Goal: Information Seeking & Learning: Learn about a topic

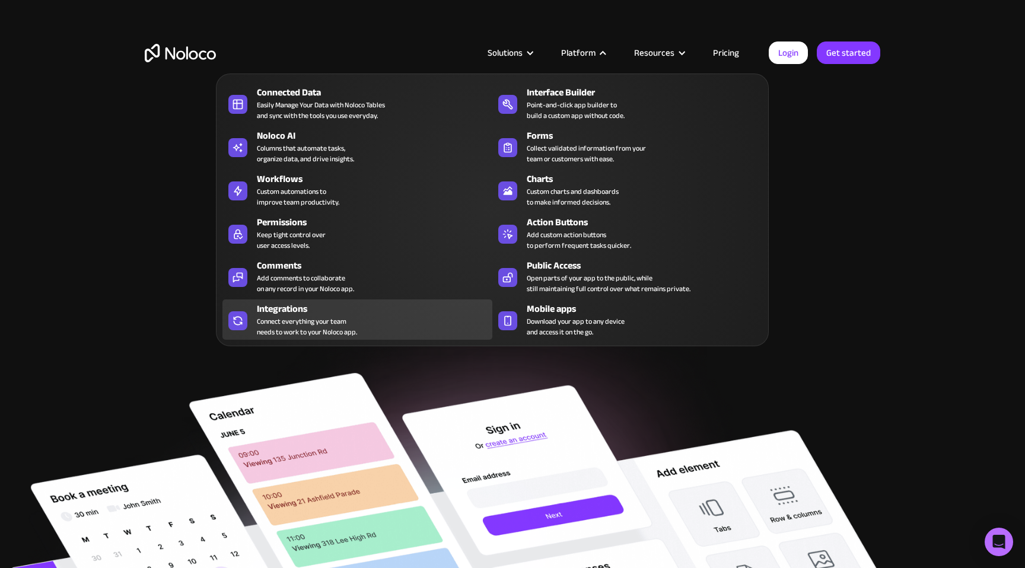
click at [292, 317] on div "Connect everything your team needs to work to your Noloco app." at bounding box center [307, 326] width 100 height 21
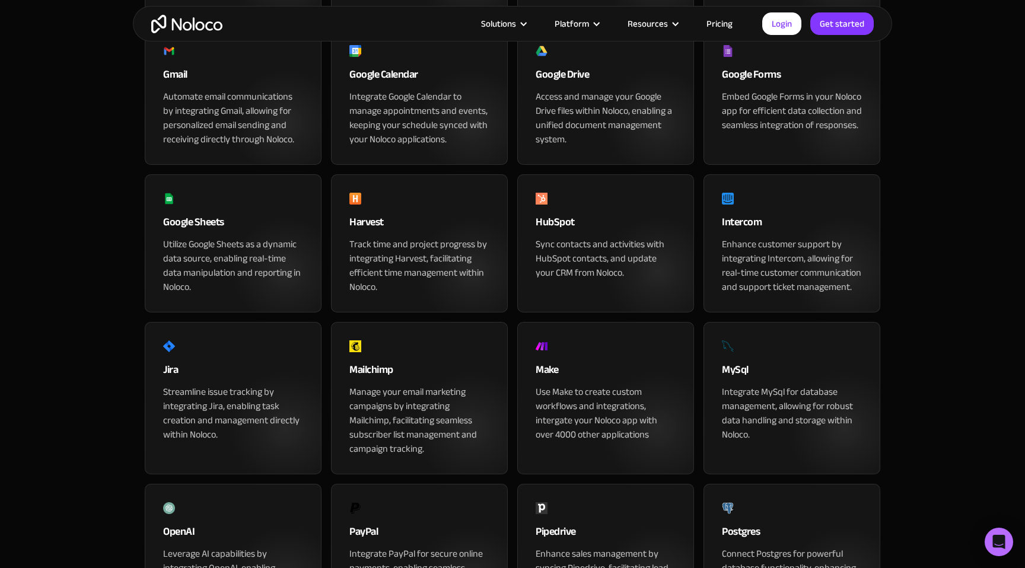
scroll to position [592, 0]
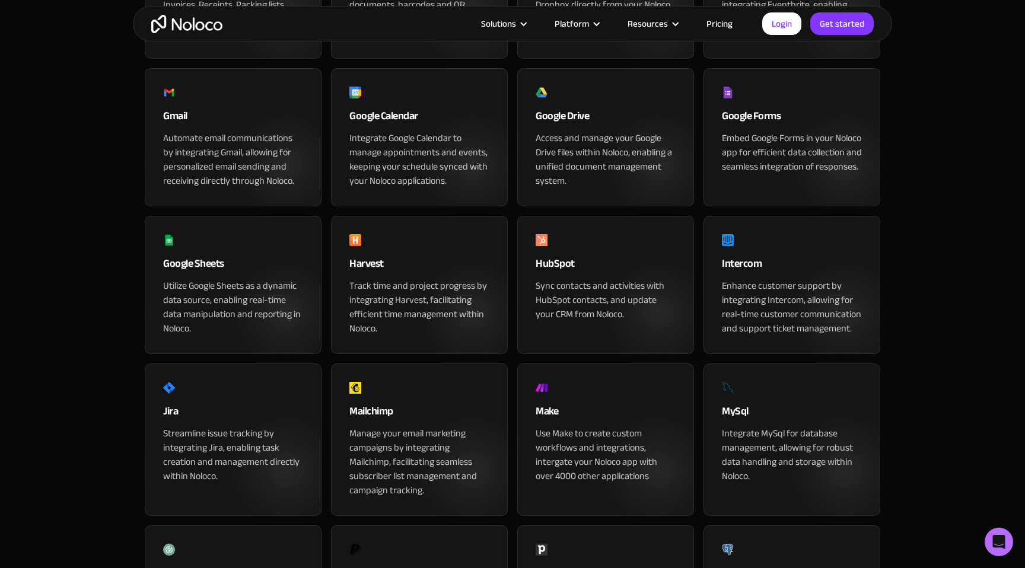
click at [918, 224] on section "App & Tools Integrations Seamlessly Integrate your Apps with Noloco Connect eve…" at bounding box center [512, 319] width 1025 height 1823
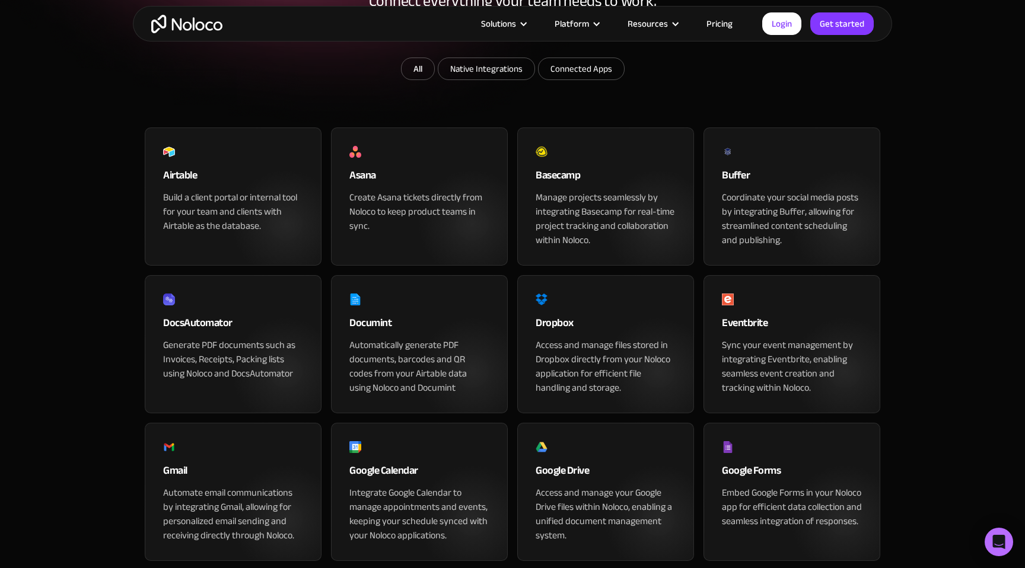
scroll to position [0, 0]
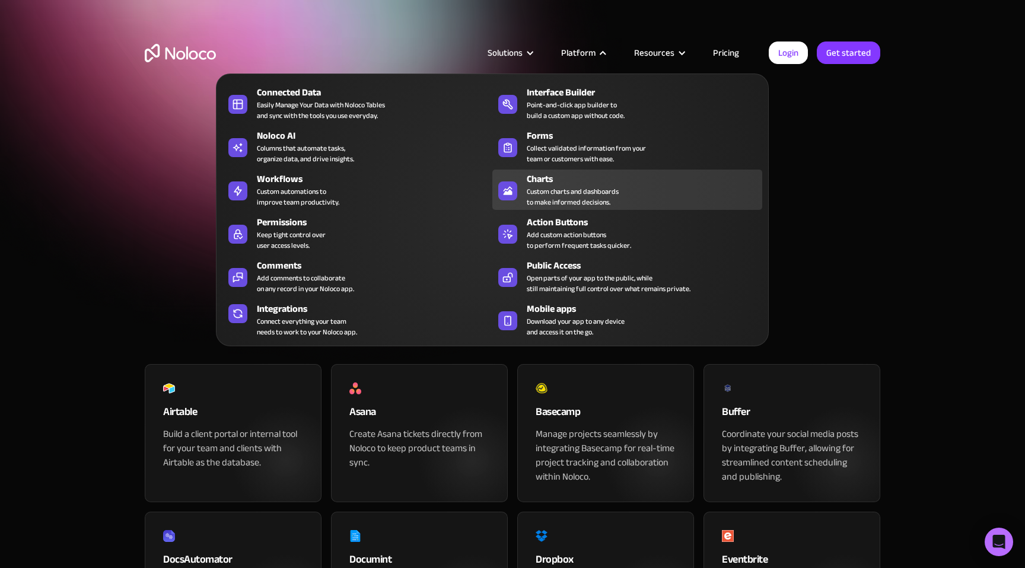
click at [544, 188] on div "Custom charts and dashboards to make informed decisions." at bounding box center [573, 196] width 92 height 21
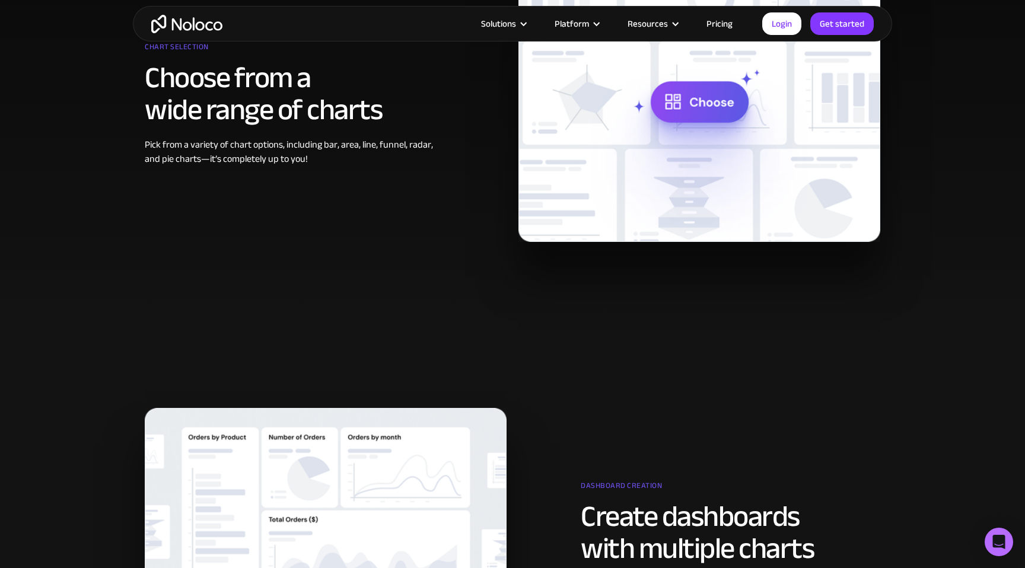
scroll to position [498, 0]
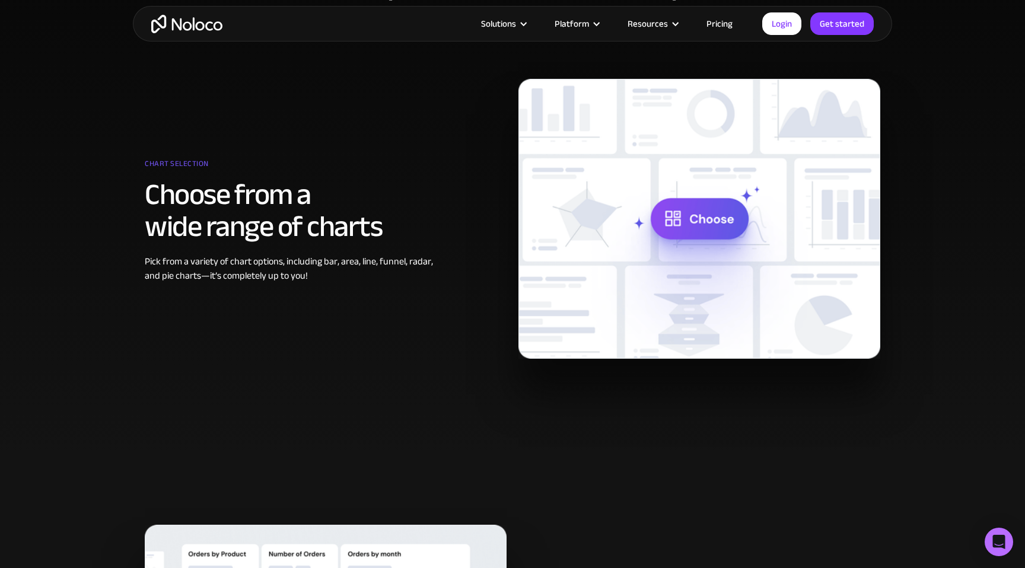
click at [676, 205] on img at bounding box center [700, 219] width 362 height 280
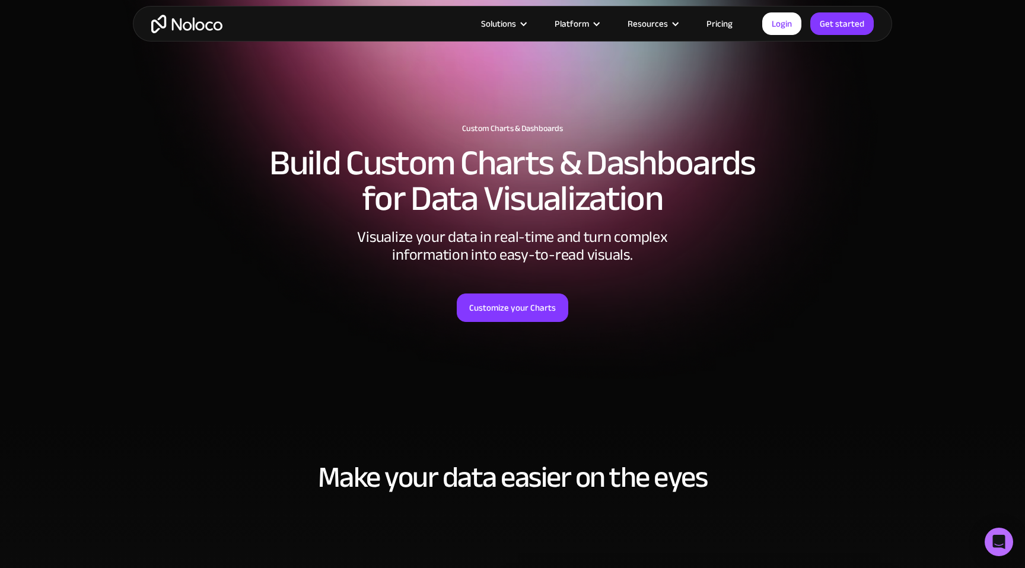
scroll to position [0, 0]
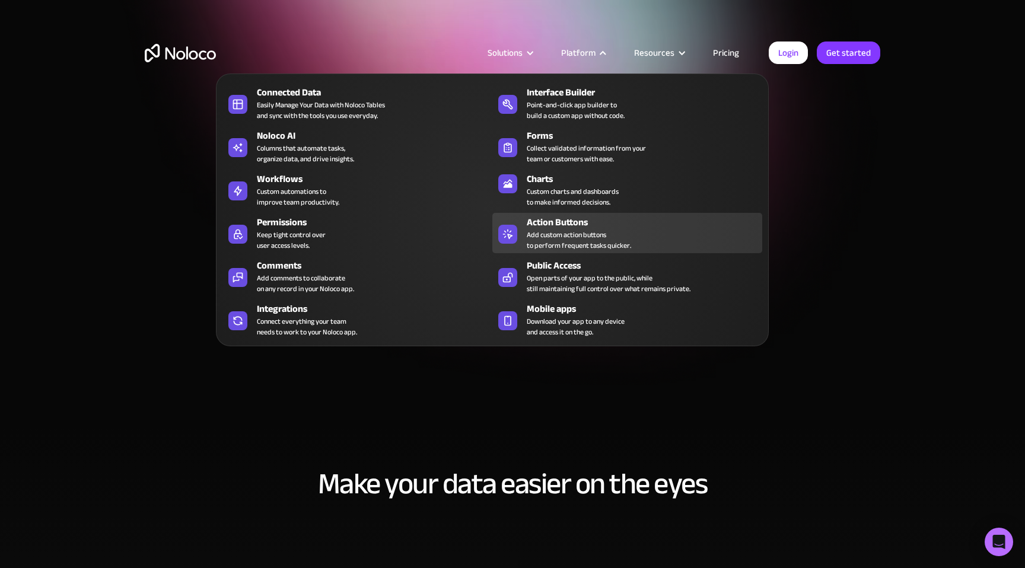
click at [547, 231] on div "Add custom action buttons to perform frequent tasks quicker." at bounding box center [579, 240] width 104 height 21
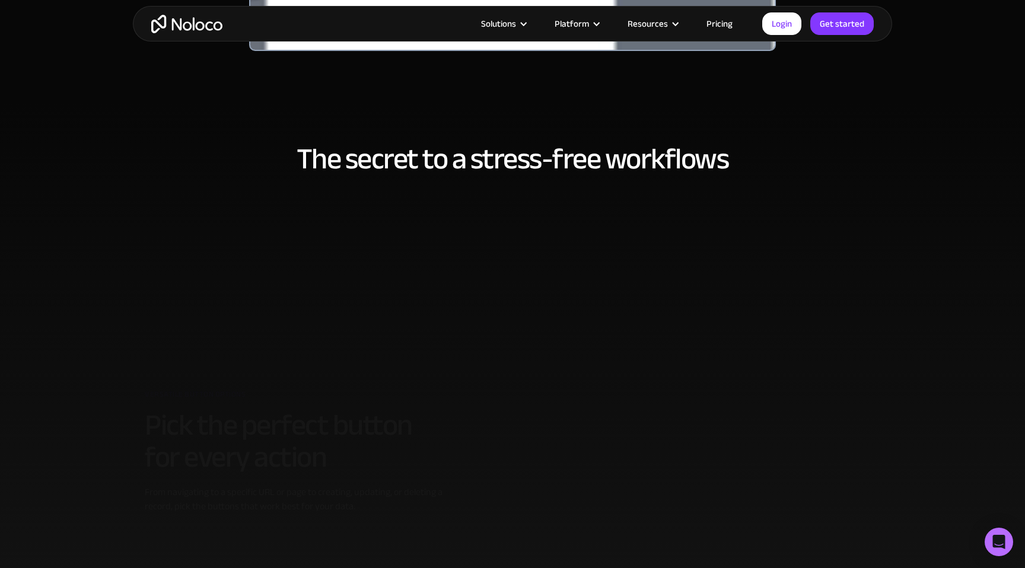
scroll to position [736, 0]
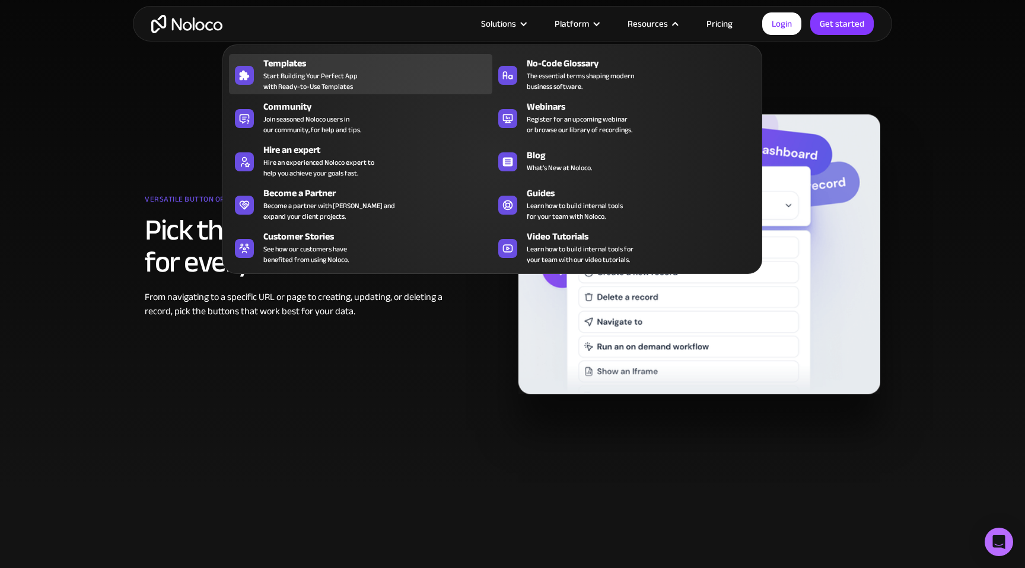
click at [352, 78] on span "Start Building Your Perfect App with Ready-to-Use Templates" at bounding box center [310, 81] width 94 height 21
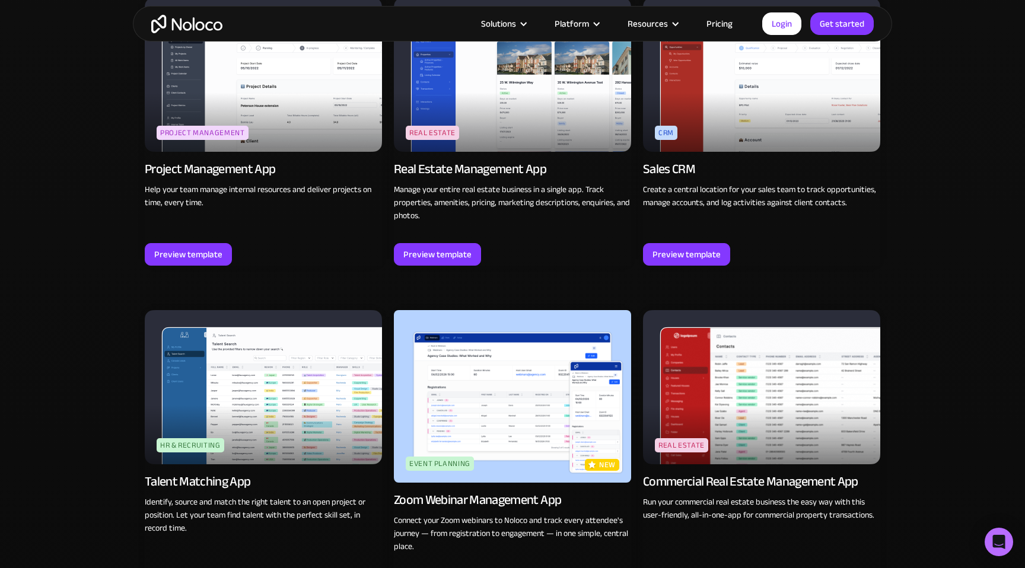
scroll to position [2201, 0]
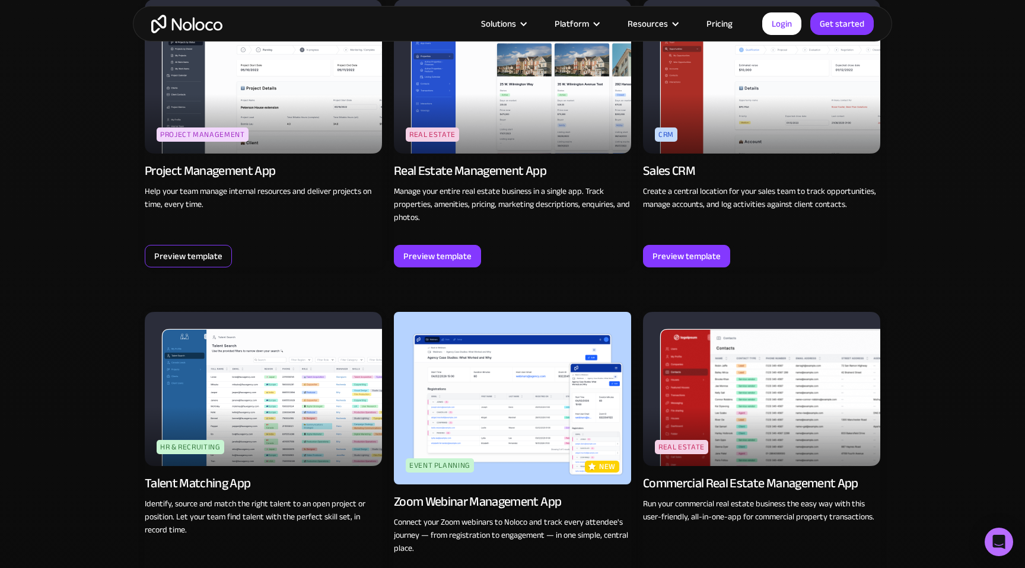
click at [188, 249] on div "Preview template" at bounding box center [188, 256] width 68 height 15
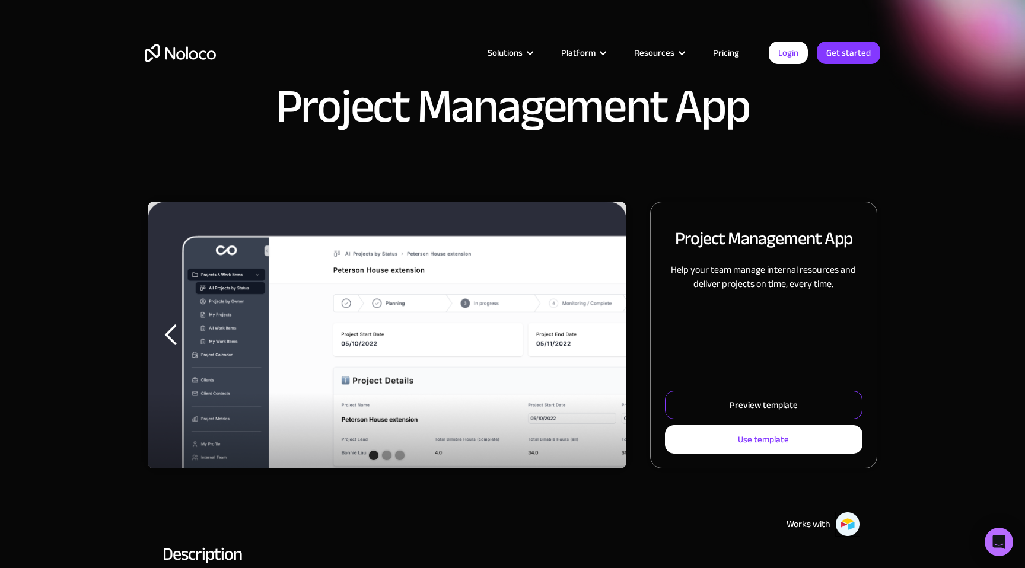
click at [717, 414] on link "Preview template" at bounding box center [764, 405] width 198 height 28
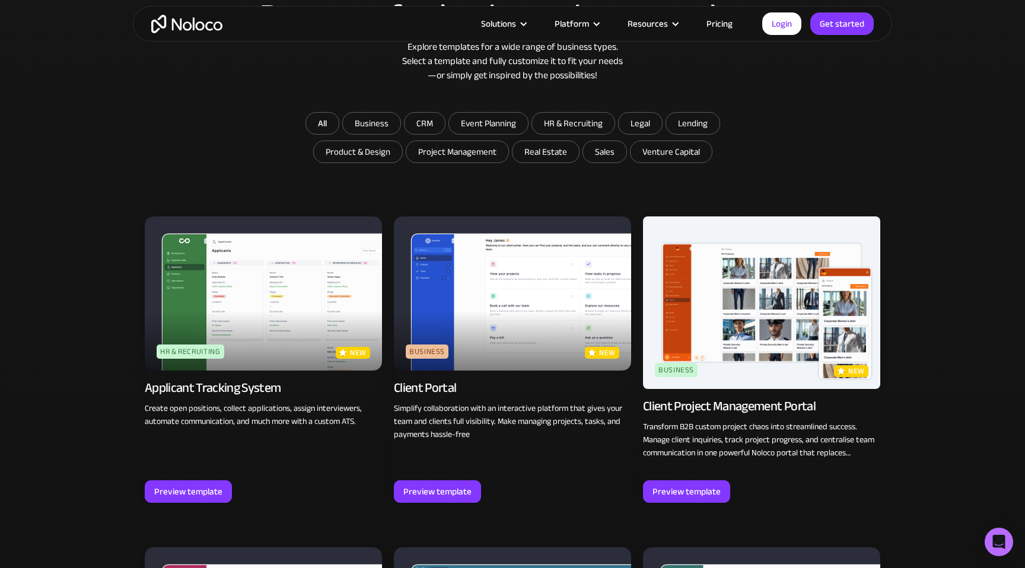
scroll to position [692, 0]
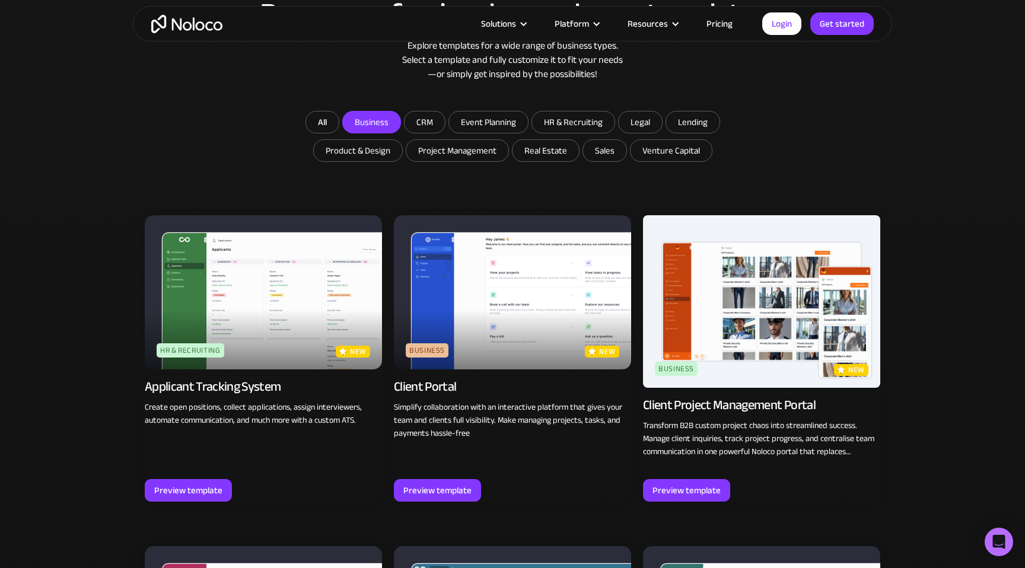
click at [358, 125] on input "Business" at bounding box center [372, 122] width 58 height 21
checkbox input "true"
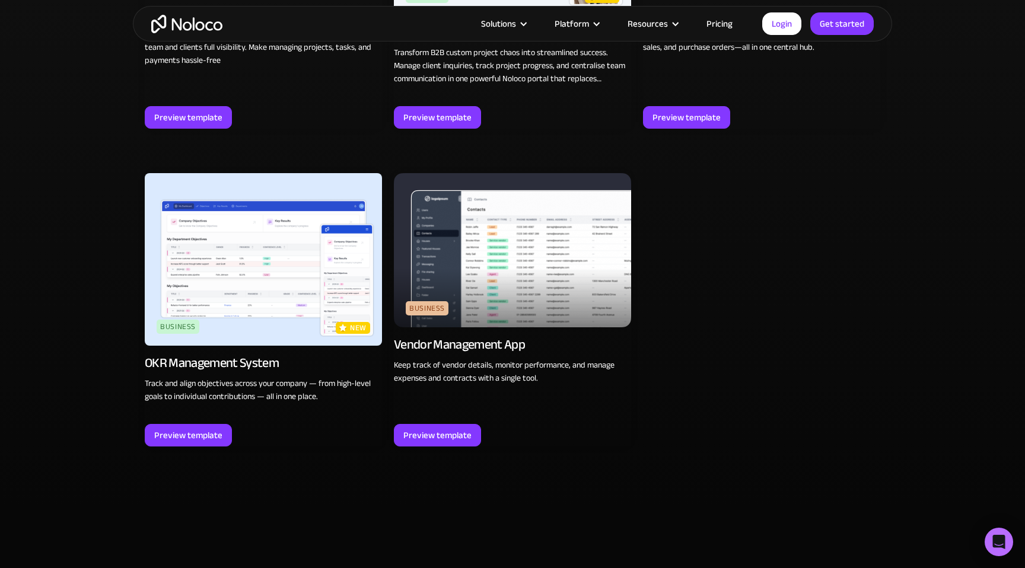
scroll to position [1066, 0]
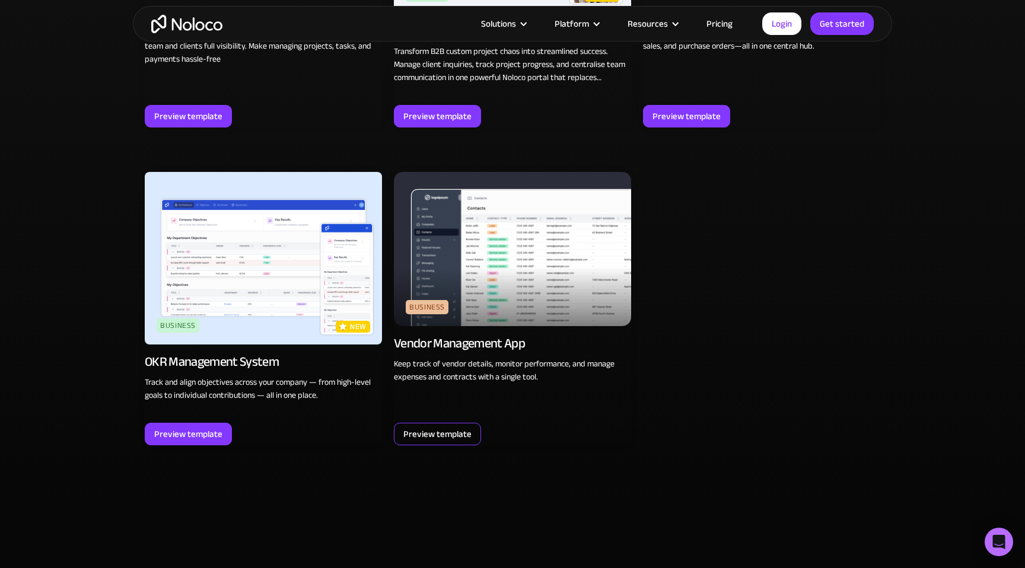
click at [448, 437] on div "Preview template" at bounding box center [438, 434] width 68 height 15
click at [421, 434] on div "Preview template" at bounding box center [438, 434] width 68 height 15
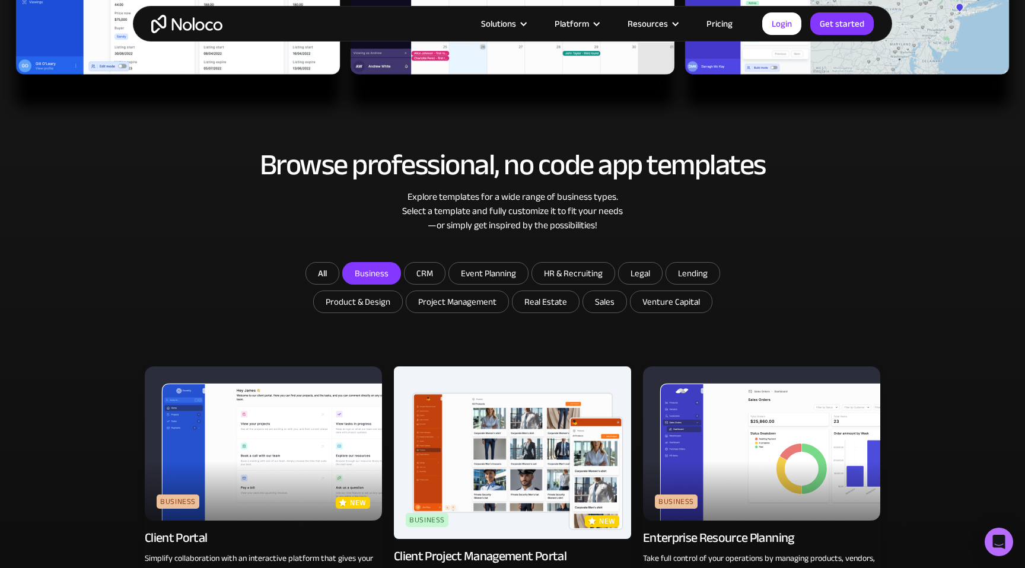
scroll to position [539, 0]
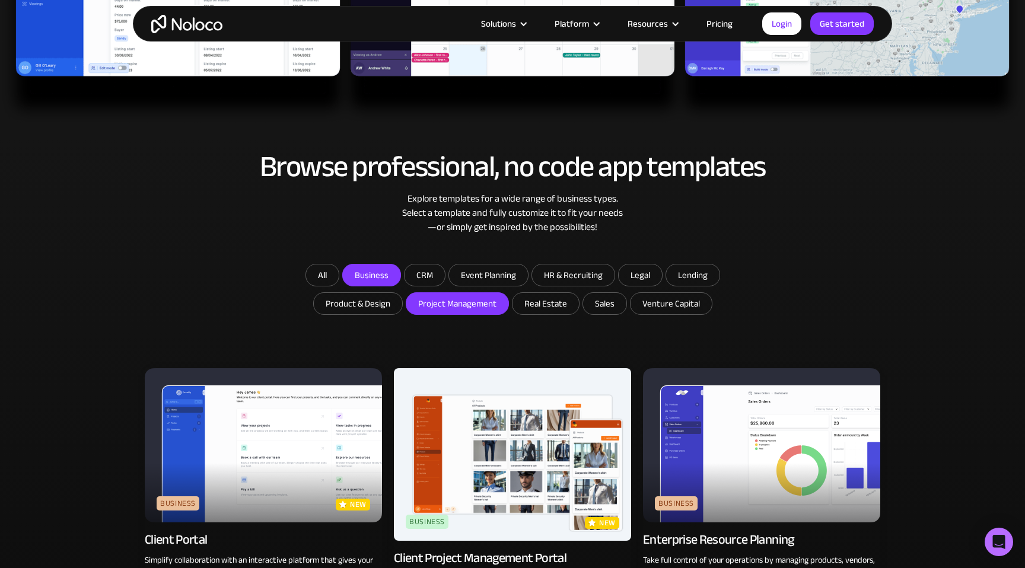
click at [441, 305] on input "Project Management" at bounding box center [457, 303] width 102 height 21
checkbox input "true"
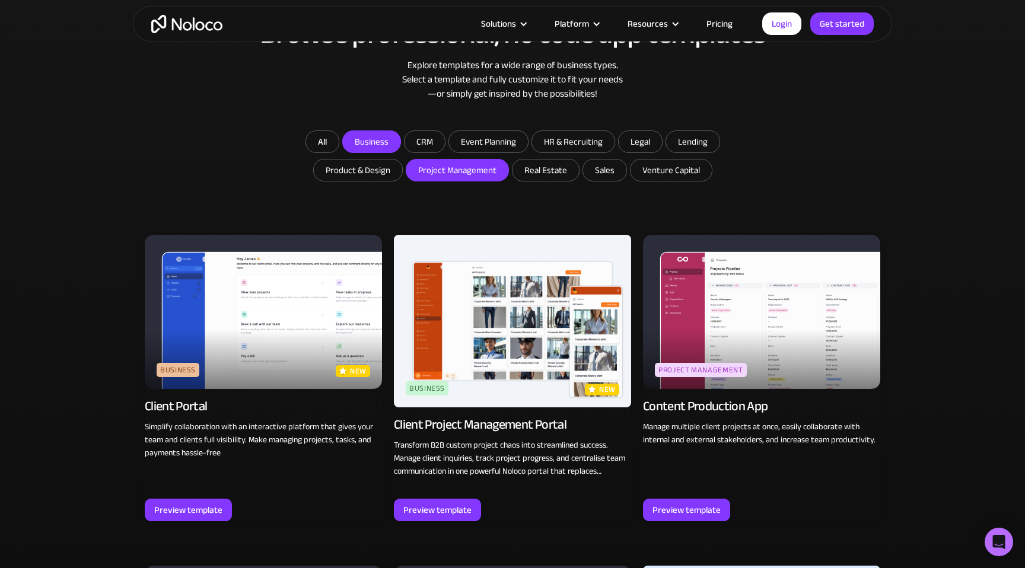
scroll to position [685, 0]
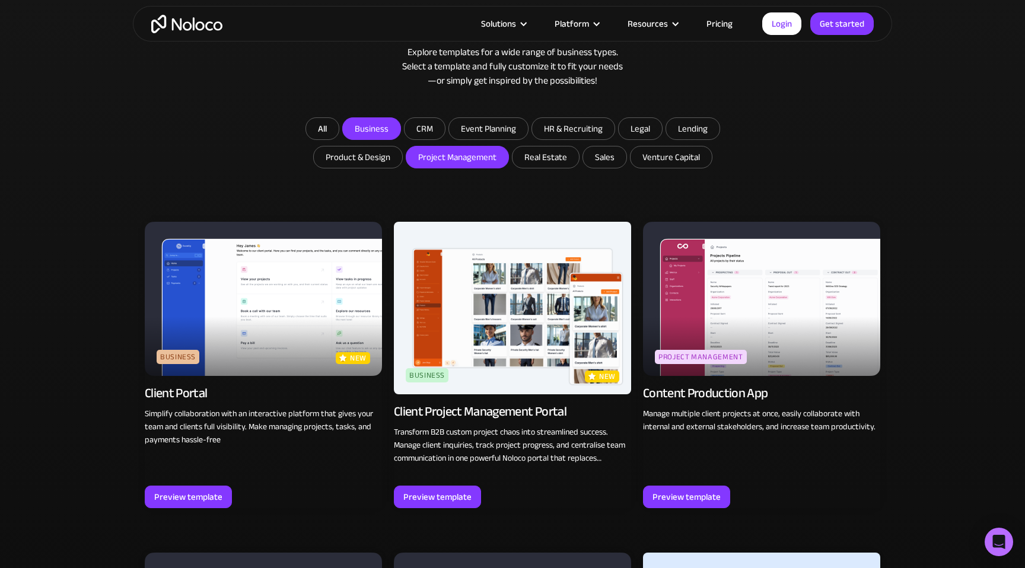
click at [368, 125] on input "Business" at bounding box center [372, 128] width 58 height 21
checkbox input "false"
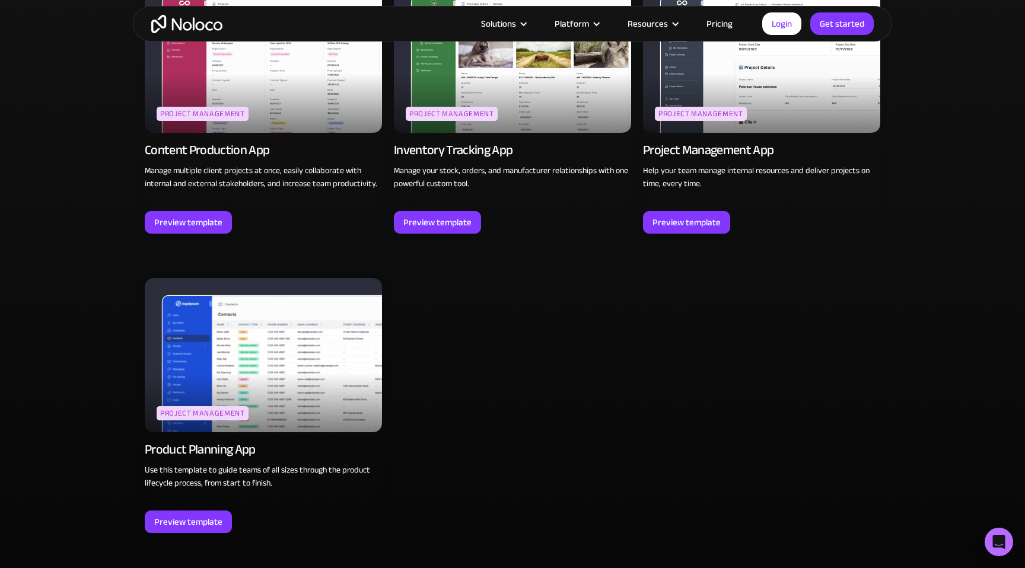
scroll to position [929, 0]
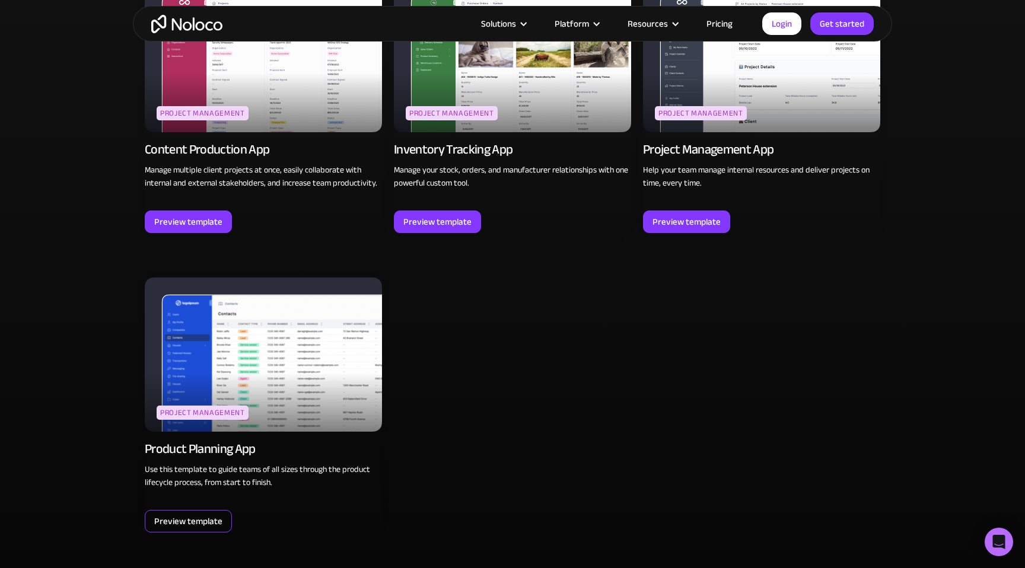
click at [188, 523] on div "Preview template" at bounding box center [188, 521] width 68 height 15
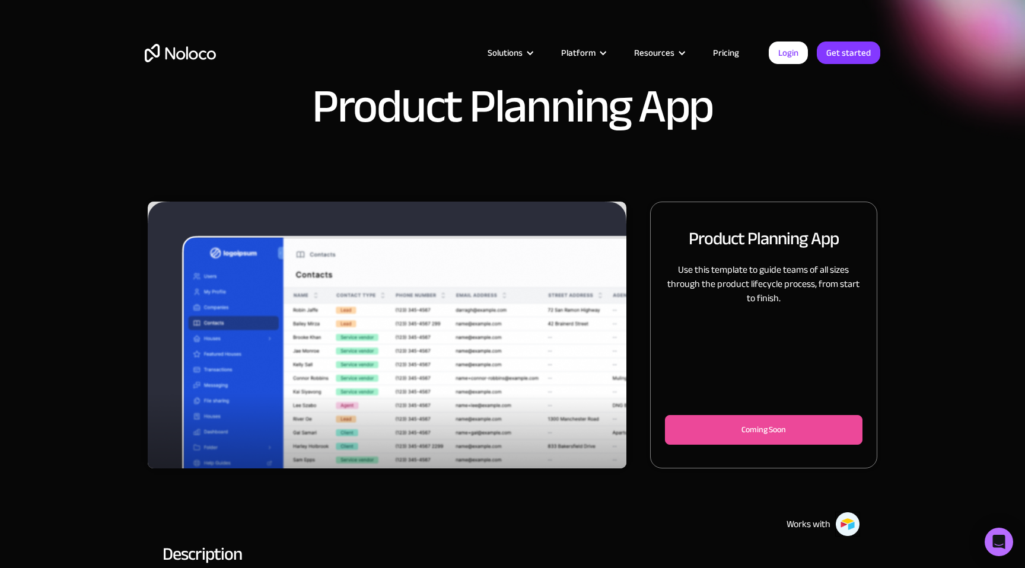
click at [713, 446] on div "Preview template Use template Coming Soon" at bounding box center [764, 434] width 198 height 39
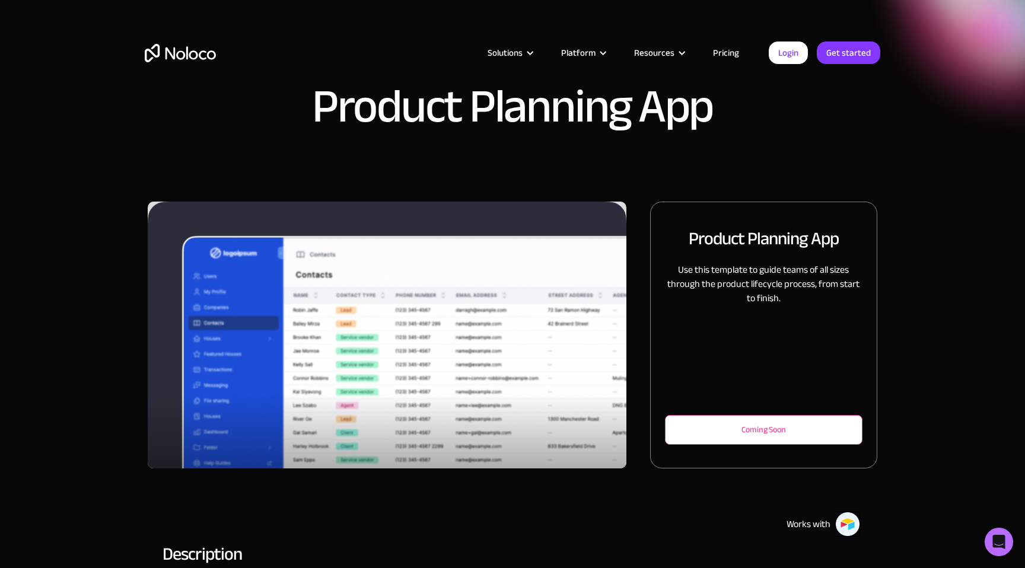
click at [709, 430] on div "Coming Soon" at bounding box center [764, 430] width 158 height 14
click at [682, 417] on div "Coming Soon" at bounding box center [764, 430] width 198 height 30
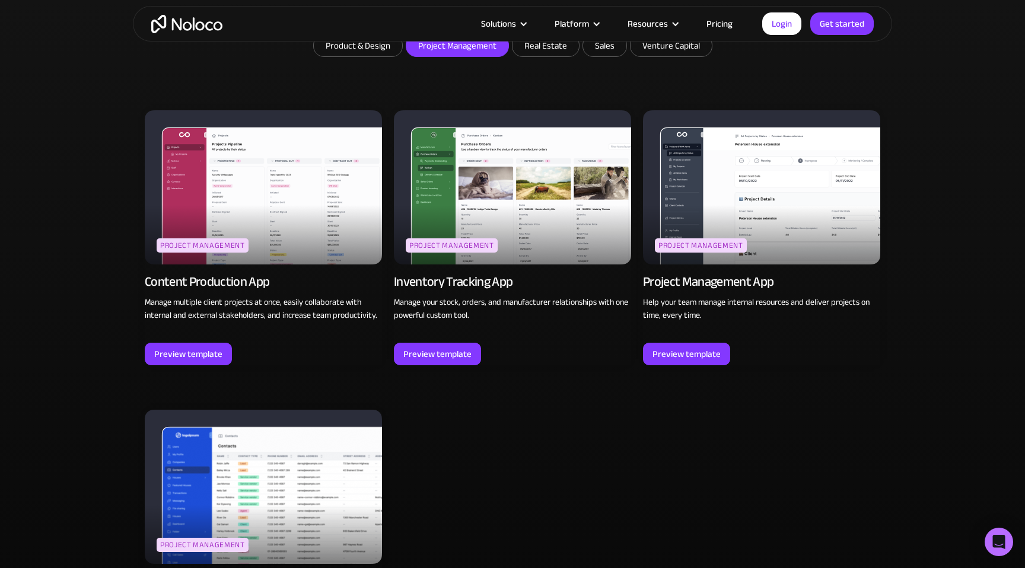
scroll to position [778, 0]
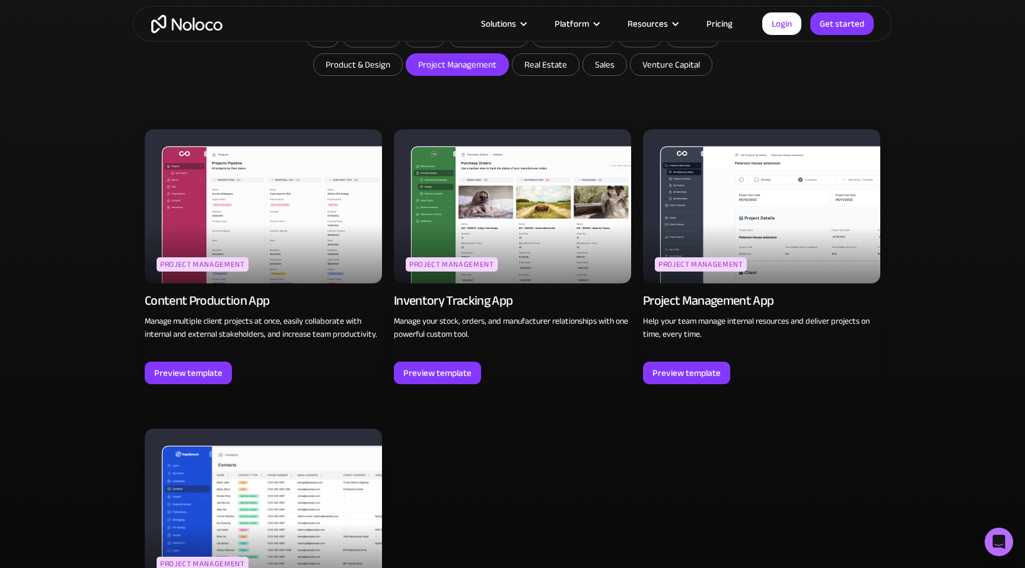
click at [424, 58] on input "Project Management" at bounding box center [457, 64] width 102 height 21
checkbox input "false"
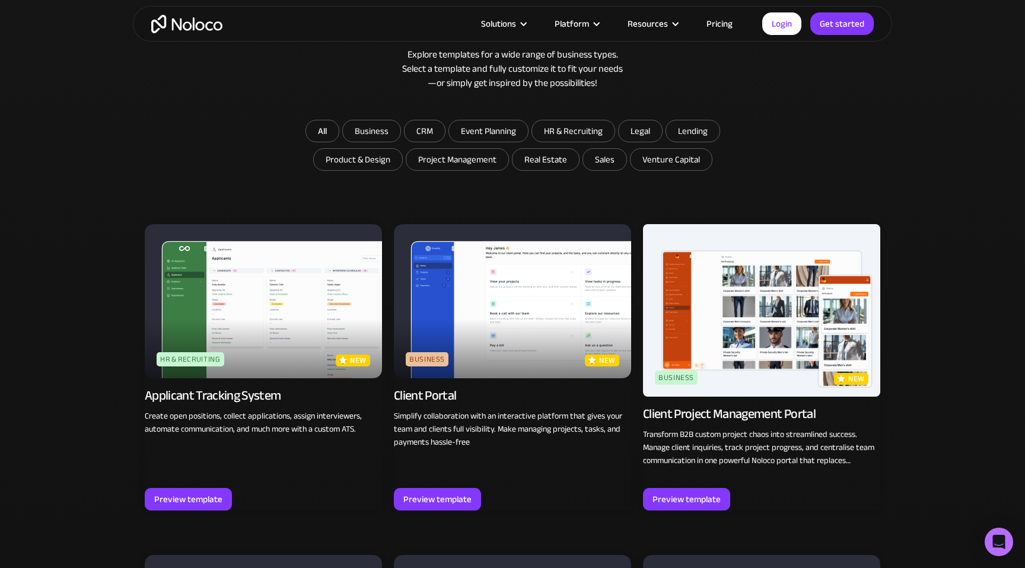
scroll to position [677, 0]
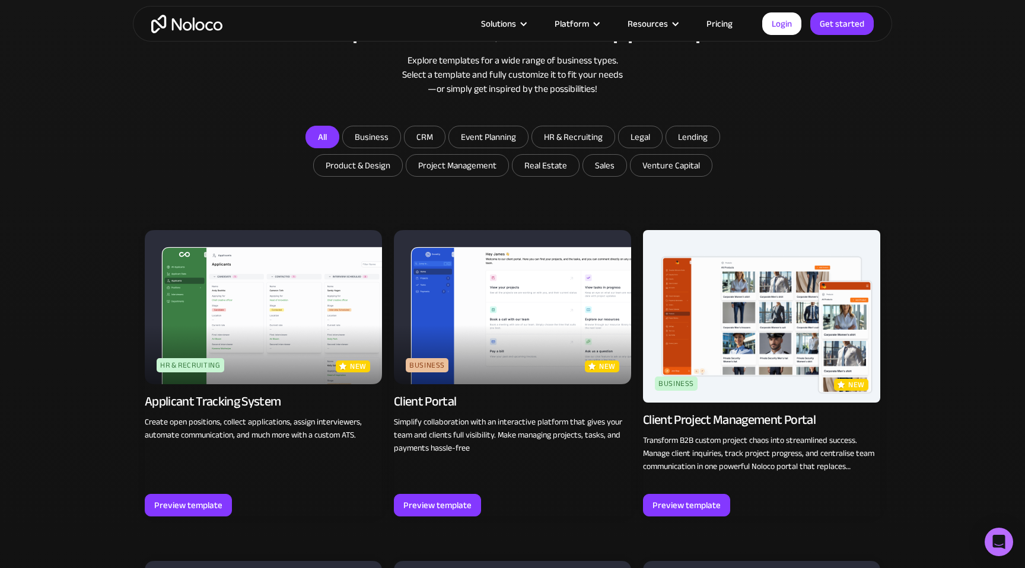
click at [320, 131] on link "All" at bounding box center [323, 137] width 34 height 23
click at [321, 145] on link "All" at bounding box center [323, 137] width 34 height 23
click at [326, 144] on link "All" at bounding box center [323, 137] width 34 height 23
click at [329, 137] on link "All" at bounding box center [323, 137] width 34 height 23
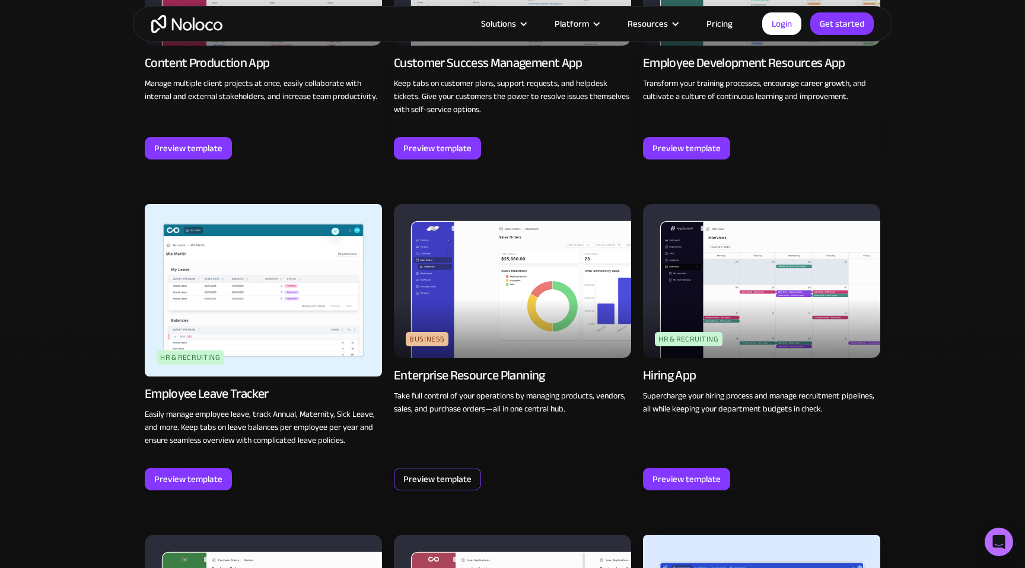
scroll to position [1349, 0]
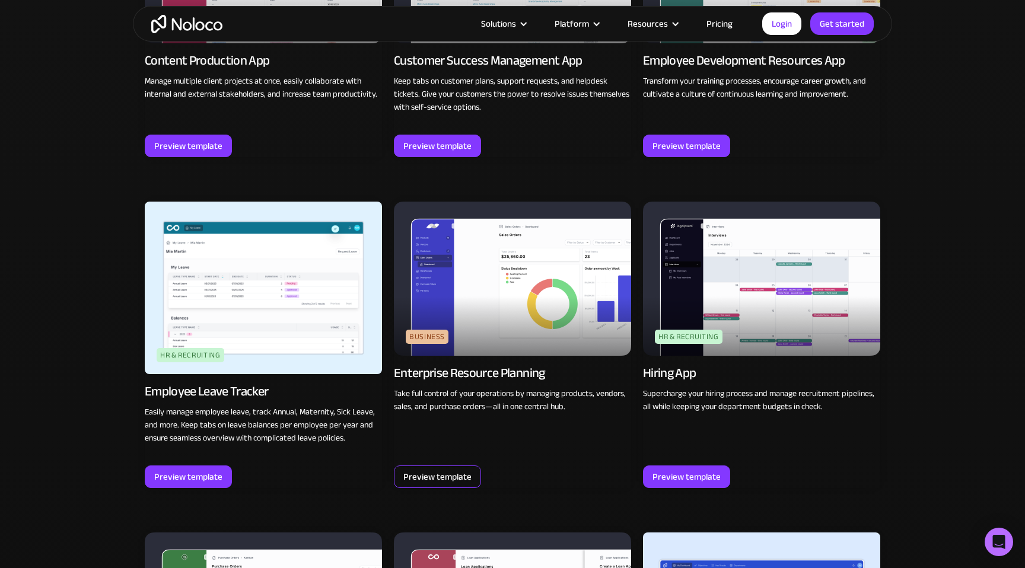
click at [425, 484] on div "Preview template" at bounding box center [438, 476] width 68 height 15
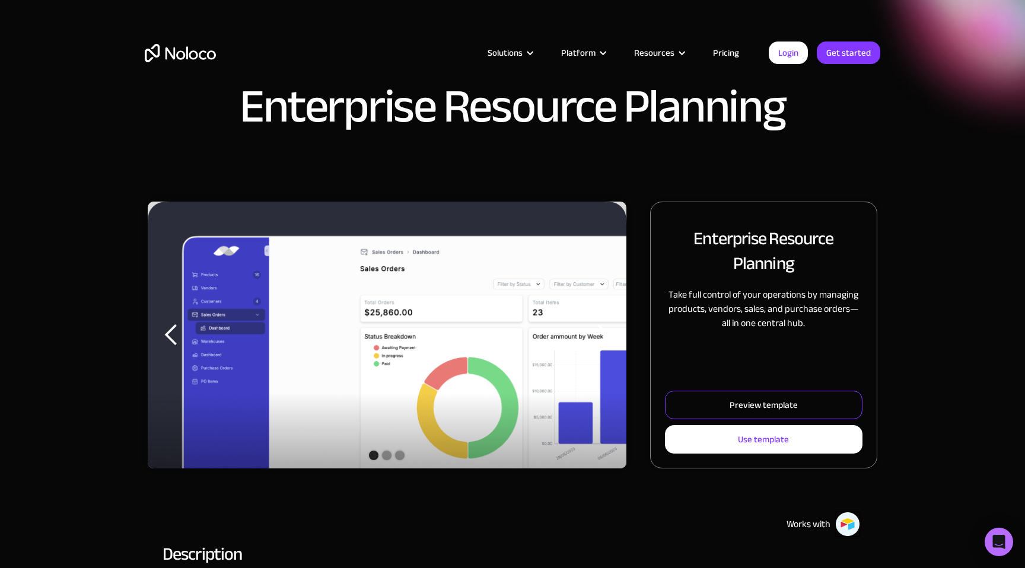
click at [790, 408] on div "Preview template" at bounding box center [764, 405] width 68 height 15
